Goal: Complete application form

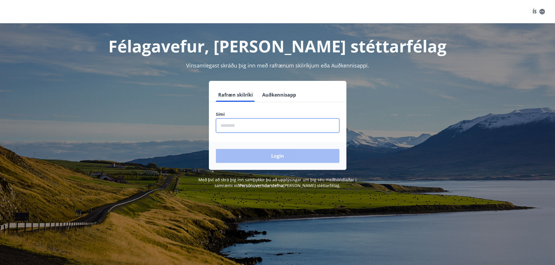
click at [230, 128] on input "phone" at bounding box center [278, 126] width 124 height 14
type input "********"
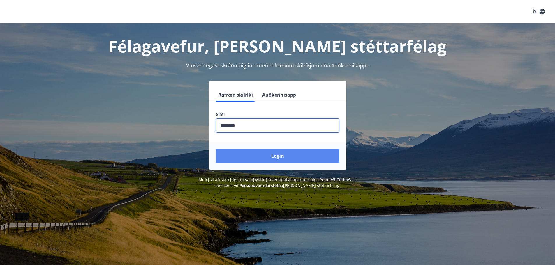
click at [251, 156] on button "Login" at bounding box center [278, 156] width 124 height 14
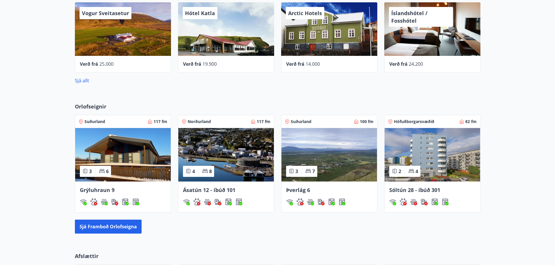
scroll to position [291, 0]
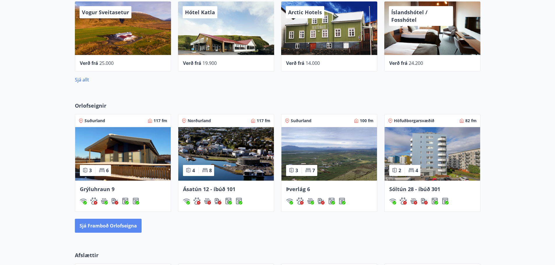
click at [121, 225] on button "Sjá framboð orlofseigna" at bounding box center [108, 226] width 67 height 14
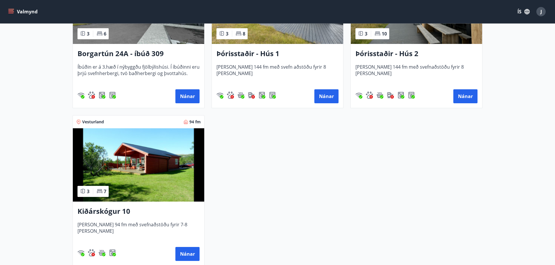
scroll to position [541, 0]
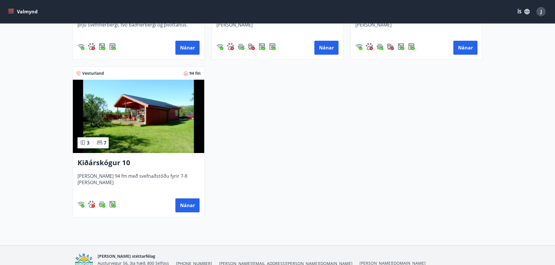
drag, startPoint x: 310, startPoint y: 166, endPoint x: 228, endPoint y: 188, distance: 85.3
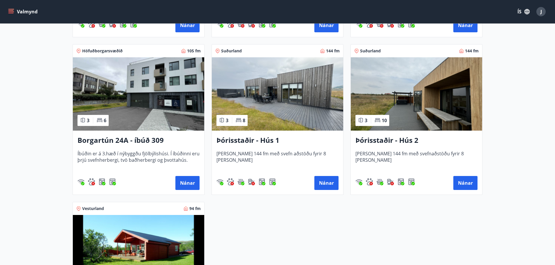
scroll to position [395, 0]
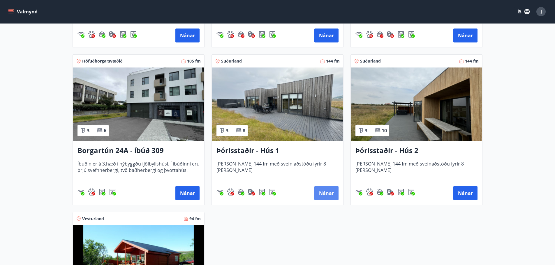
click at [320, 195] on button "Nánar" at bounding box center [326, 193] width 24 height 14
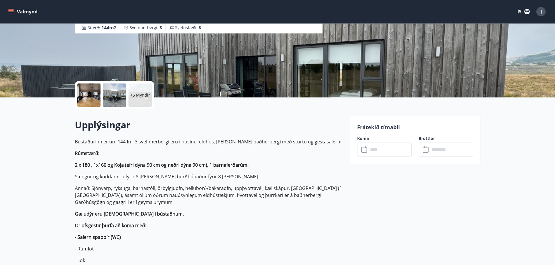
scroll to position [87, 0]
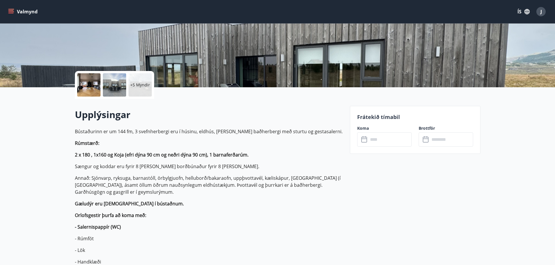
click at [390, 142] on input "text" at bounding box center [389, 140] width 43 height 14
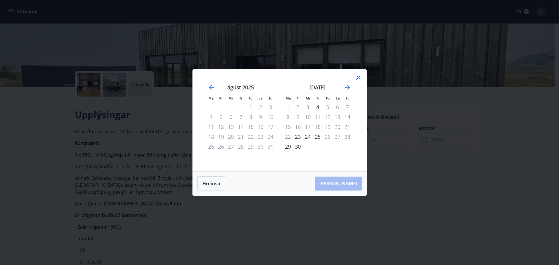
click at [360, 78] on icon at bounding box center [358, 77] width 7 height 7
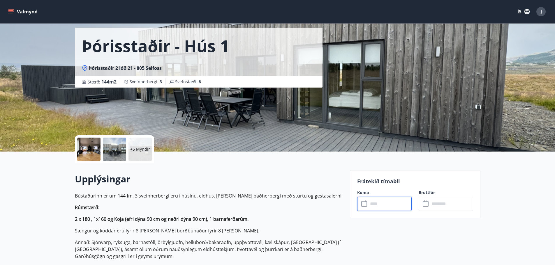
scroll to position [0, 0]
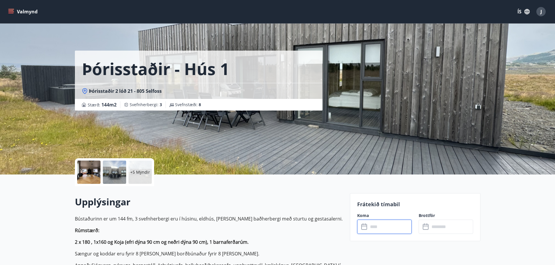
click at [394, 229] on input "text" at bounding box center [389, 227] width 43 height 14
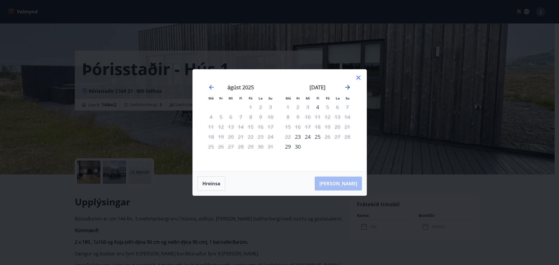
click at [349, 88] on icon "Move forward to switch to the next month." at bounding box center [347, 87] width 5 height 5
click at [355, 81] on icon at bounding box center [358, 77] width 7 height 7
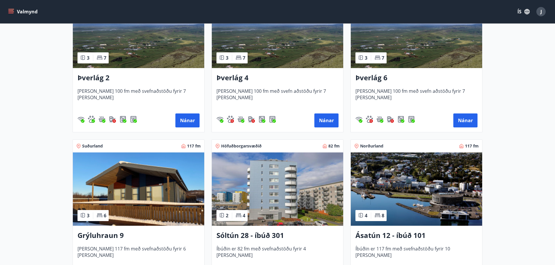
scroll to position [204, 0]
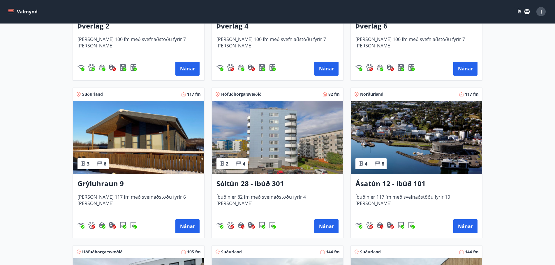
click at [437, 170] on img at bounding box center [416, 137] width 131 height 73
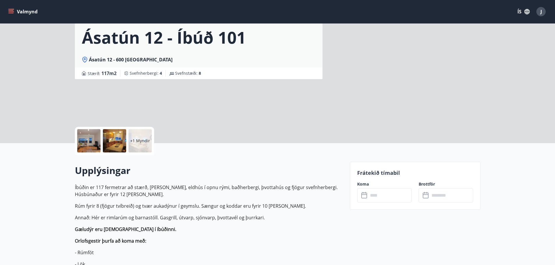
scroll to position [87, 0]
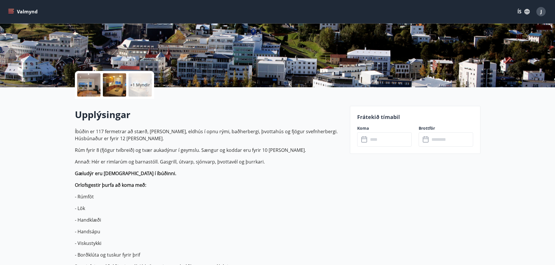
click at [387, 142] on input "text" at bounding box center [389, 140] width 43 height 14
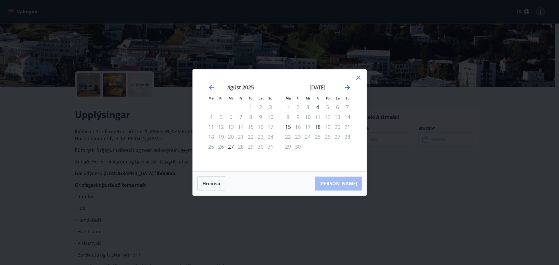
click at [350, 88] on icon "Move forward to switch to the next month." at bounding box center [347, 87] width 7 height 7
click at [348, 87] on icon "Move forward to switch to the next month." at bounding box center [347, 87] width 5 height 5
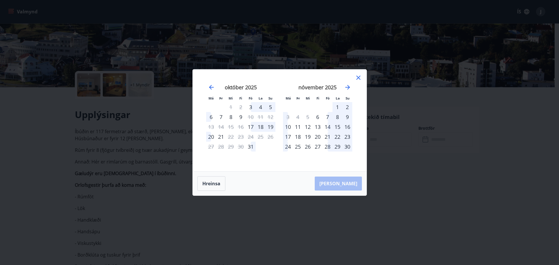
click at [359, 79] on icon at bounding box center [358, 77] width 7 height 7
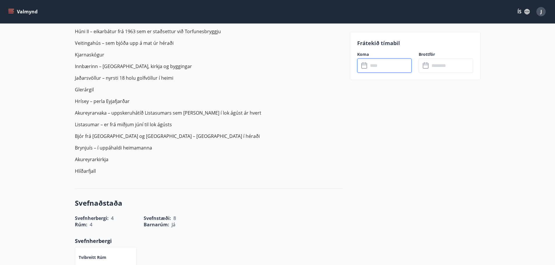
scroll to position [699, 0]
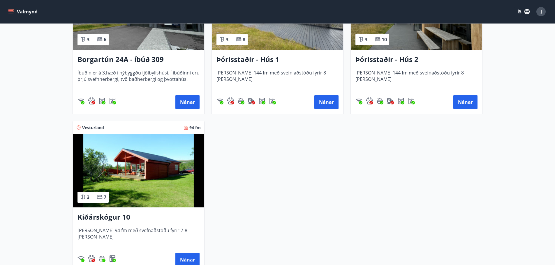
scroll to position [495, 0]
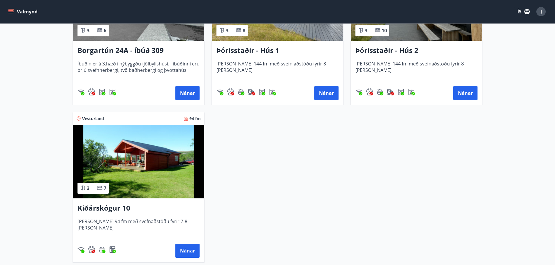
click at [105, 210] on h3 "Kiðárskógur 10" at bounding box center [138, 208] width 122 height 10
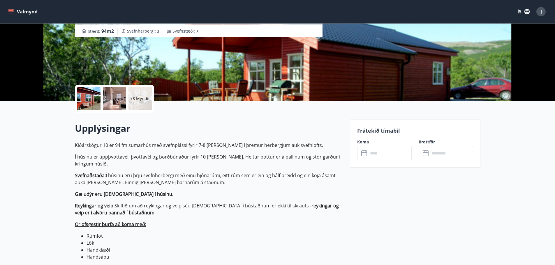
scroll to position [29, 0]
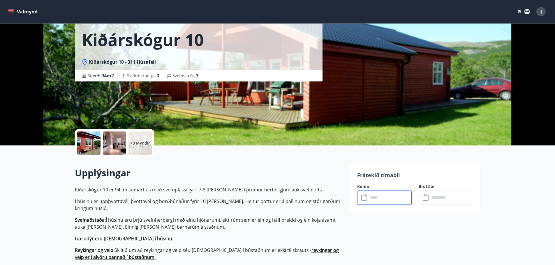
click at [373, 199] on input "text" at bounding box center [389, 198] width 43 height 14
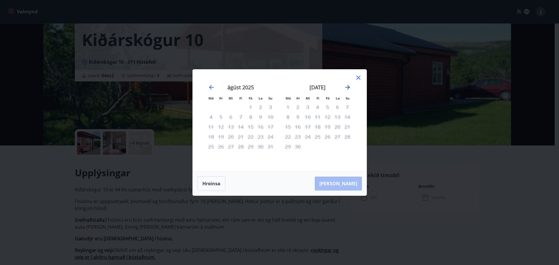
click at [349, 86] on icon "Move forward to switch to the next month." at bounding box center [347, 87] width 7 height 7
click at [348, 85] on icon "Move forward to switch to the next month." at bounding box center [347, 87] width 7 height 7
click at [359, 75] on icon at bounding box center [358, 77] width 7 height 7
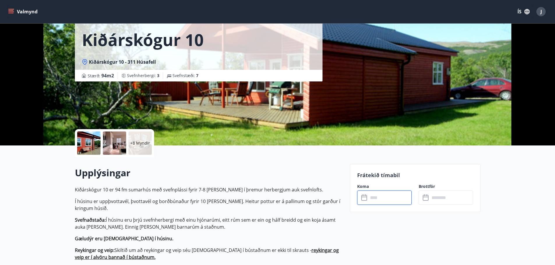
scroll to position [0, 0]
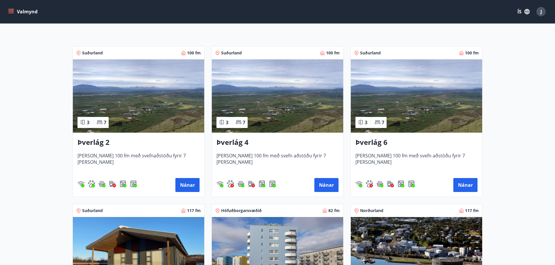
click at [126, 118] on img at bounding box center [138, 95] width 131 height 73
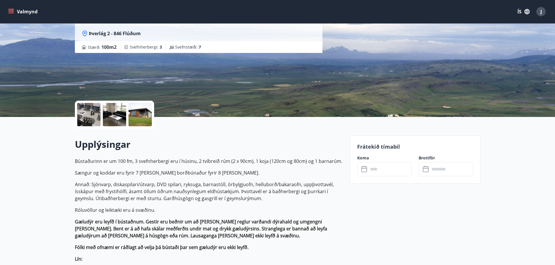
scroll to position [58, 0]
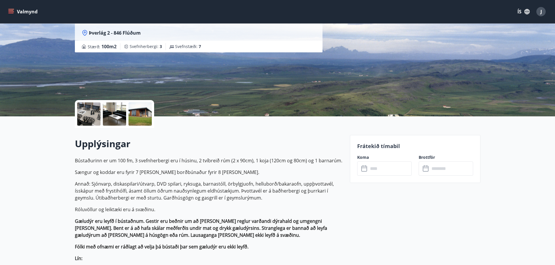
click at [385, 173] on input "text" at bounding box center [389, 169] width 43 height 14
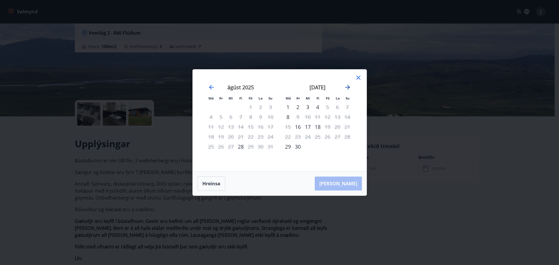
click at [348, 89] on icon "Move forward to switch to the next month." at bounding box center [347, 87] width 5 height 5
click at [361, 77] on icon at bounding box center [358, 77] width 7 height 7
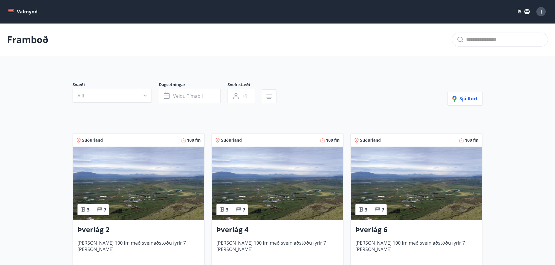
click at [31, 12] on button "Valmynd" at bounding box center [23, 11] width 33 height 10
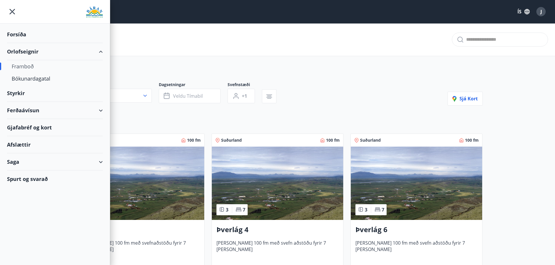
click at [26, 43] on div "Styrkir" at bounding box center [55, 34] width 96 height 17
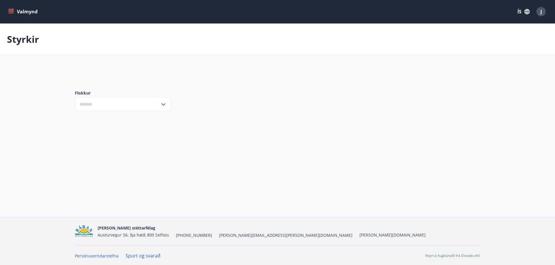
type input "***"
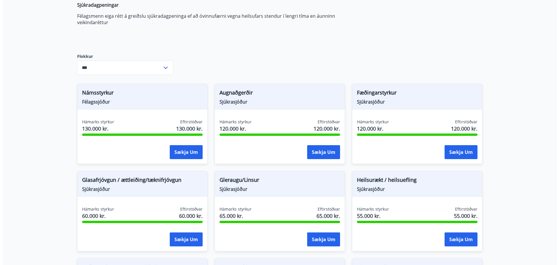
scroll to position [117, 0]
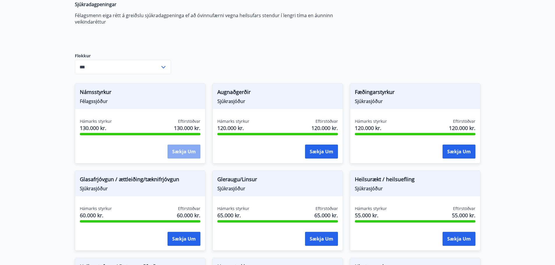
click at [175, 154] on button "Sækja um" at bounding box center [183, 152] width 33 height 14
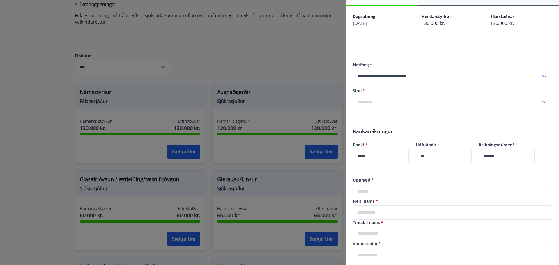
scroll to position [0, 0]
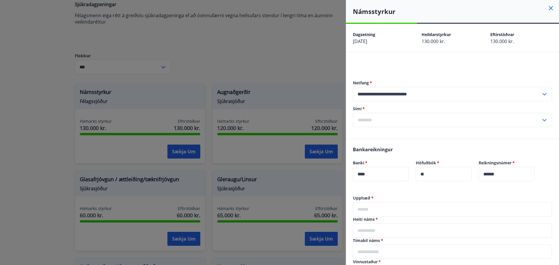
click at [391, 123] on input "text" at bounding box center [447, 120] width 188 height 14
click at [391, 119] on input "text" at bounding box center [447, 120] width 188 height 14
click at [377, 122] on input "text" at bounding box center [447, 120] width 188 height 14
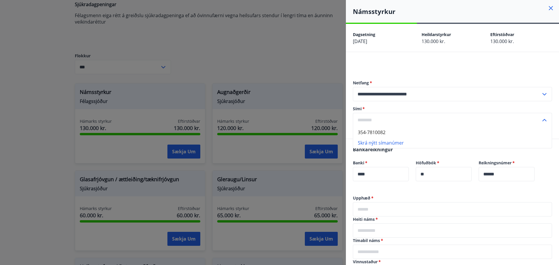
click at [382, 133] on li "354-7810082" at bounding box center [452, 132] width 199 height 10
type input "**********"
click at [395, 133] on div "**********" at bounding box center [452, 103] width 199 height 70
click at [356, 120] on input "**********" at bounding box center [447, 120] width 188 height 14
click at [403, 161] on label "Banki   *" at bounding box center [381, 163] width 56 height 6
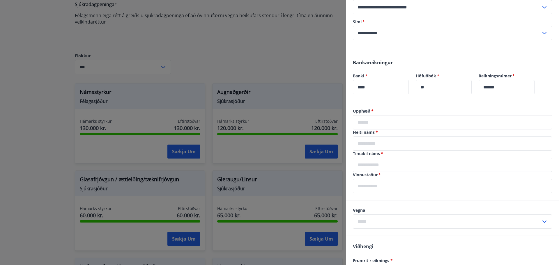
scroll to position [87, 0]
click at [386, 123] on input "text" at bounding box center [452, 122] width 199 height 14
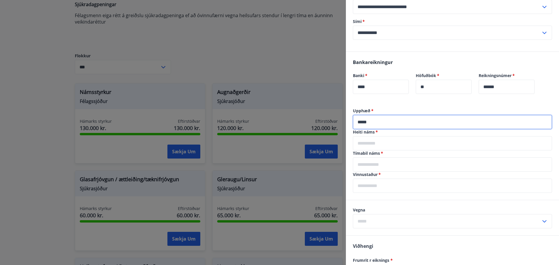
type input "*****"
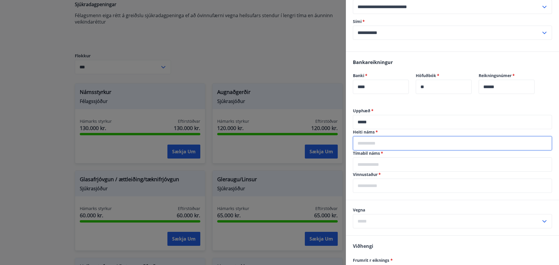
click at [434, 138] on input "text" at bounding box center [452, 143] width 199 height 14
type input "**********"
click at [386, 165] on input "text" at bounding box center [452, 165] width 199 height 14
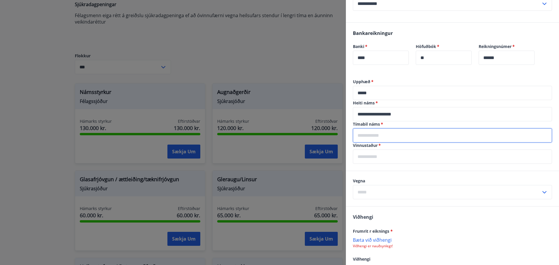
scroll to position [146, 0]
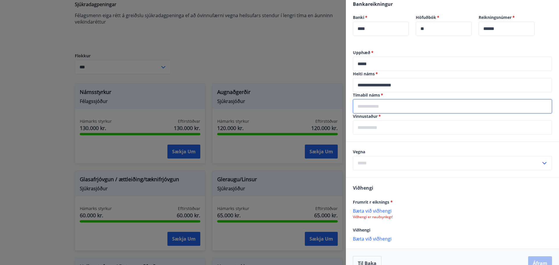
click at [470, 161] on div "Vegna ​" at bounding box center [452, 159] width 199 height 21
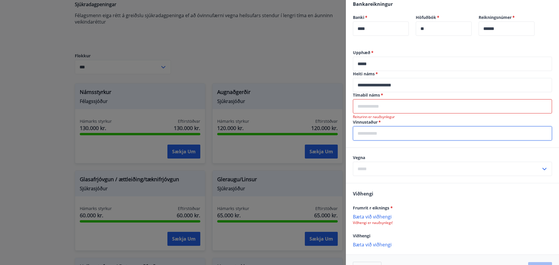
click at [376, 133] on input "text" at bounding box center [452, 133] width 199 height 14
type input "**********"
click at [372, 107] on input "text" at bounding box center [452, 106] width 199 height 14
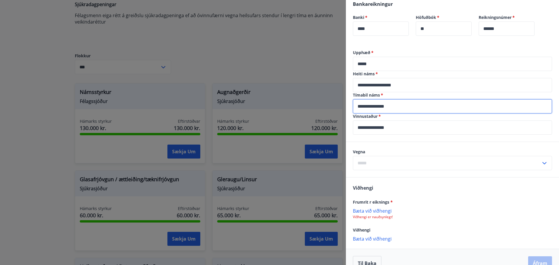
type input "**********"
click at [449, 213] on p "Bæta við viðhengi" at bounding box center [452, 211] width 199 height 6
click at [541, 160] on icon at bounding box center [544, 163] width 7 height 7
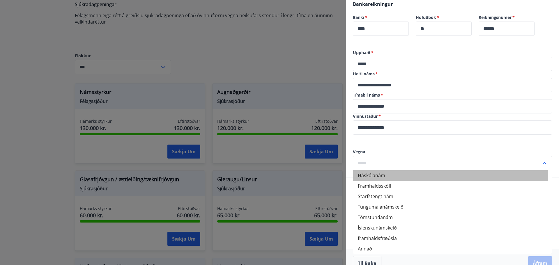
click at [404, 177] on li "Háskólanám" at bounding box center [452, 175] width 199 height 10
type input "**********"
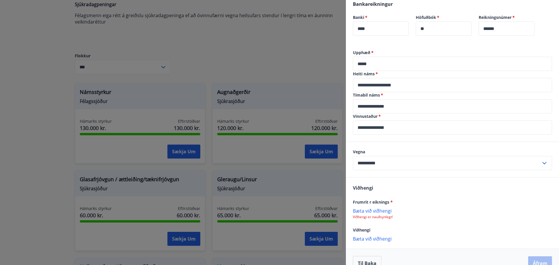
click at [449, 188] on div "Viðhengi Frumrit r eiknings * Bæta við viðhengi Viðhengi er nauðsynlegt! Viðhen…" at bounding box center [452, 213] width 213 height 71
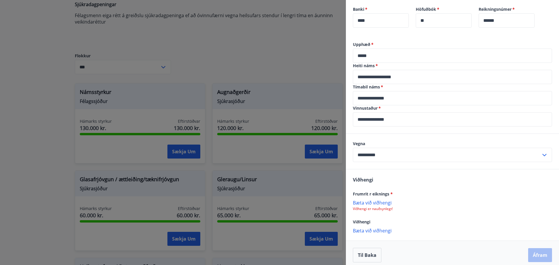
scroll to position [158, 0]
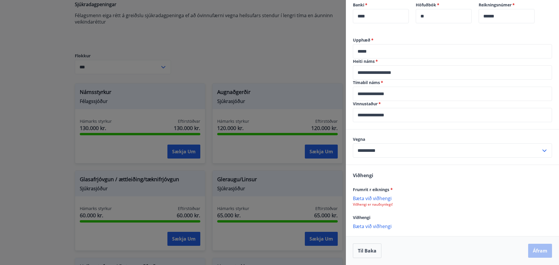
click at [520, 154] on input "**********" at bounding box center [447, 151] width 188 height 14
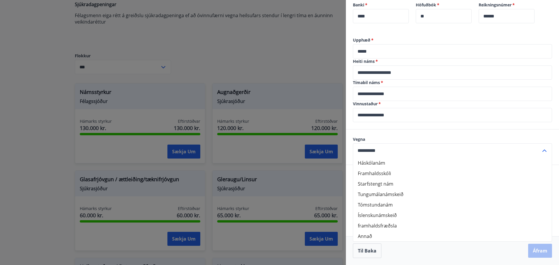
click at [523, 127] on div "**********" at bounding box center [452, 83] width 213 height 92
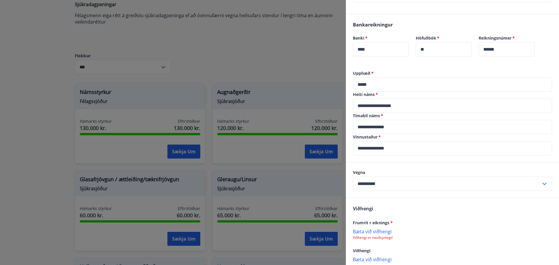
scroll to position [100, 0]
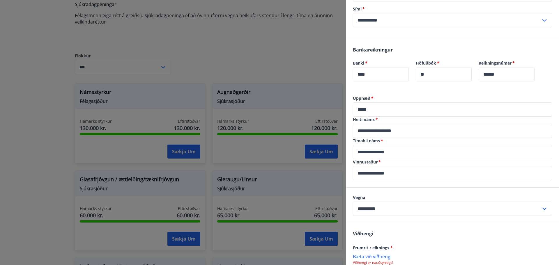
drag, startPoint x: 362, startPoint y: 152, endPoint x: 366, endPoint y: 152, distance: 3.8
click at [362, 152] on input "**********" at bounding box center [452, 152] width 199 height 14
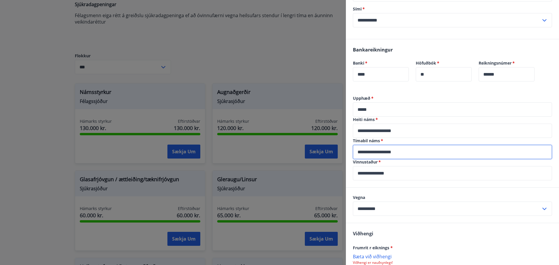
type input "**********"
click at [535, 93] on div "Bankareikningur Banki   * **** ​ Höfuðbók   * ** ​ Reikningsnúmer   * ****** ​" at bounding box center [452, 67] width 213 height 56
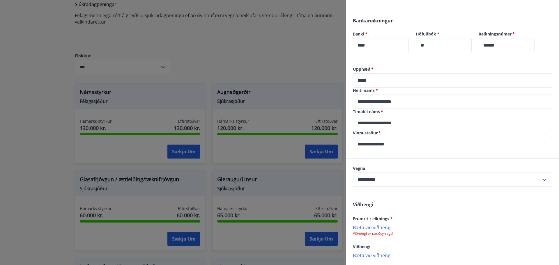
scroll to position [158, 0]
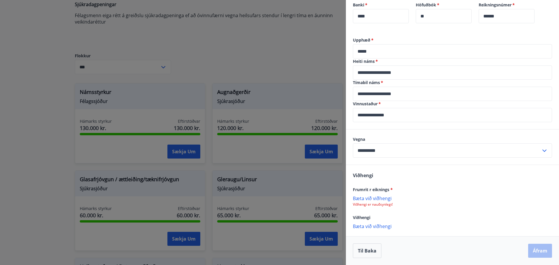
click at [385, 201] on p "Bæta við viðhengi" at bounding box center [452, 198] width 199 height 6
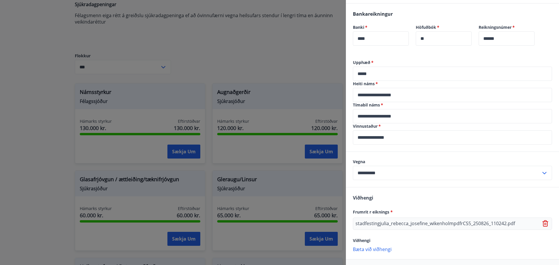
scroll to position [159, 0]
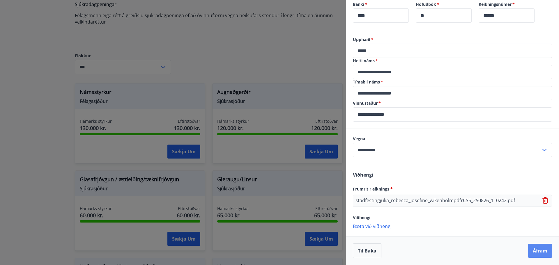
click at [535, 250] on button "Áfram" at bounding box center [540, 251] width 24 height 14
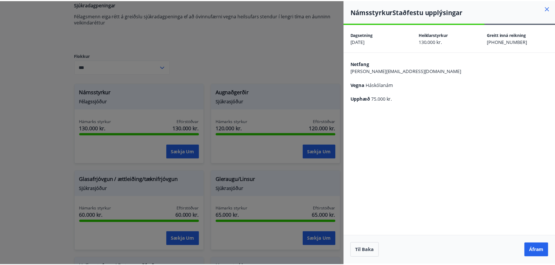
scroll to position [0, 0]
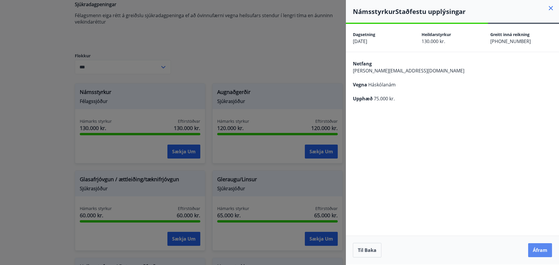
click at [542, 253] on button "Áfram" at bounding box center [540, 251] width 24 height 14
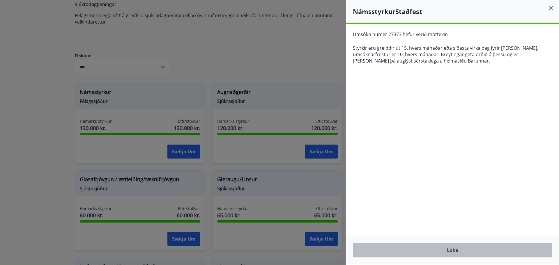
click at [433, 250] on button "Loka" at bounding box center [452, 250] width 199 height 15
